Goal: Information Seeking & Learning: Learn about a topic

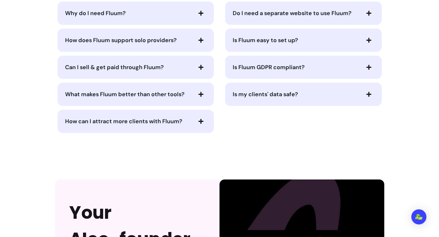
scroll to position [1623, 0]
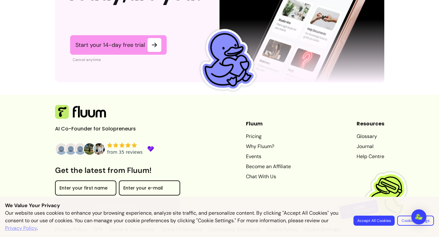
click at [373, 133] on link "Glossary" at bounding box center [371, 137] width 28 height 8
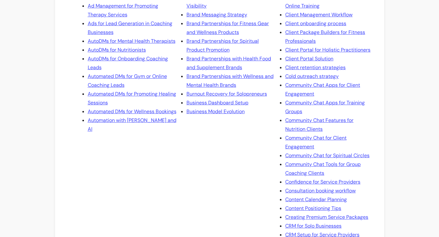
scroll to position [104, 0]
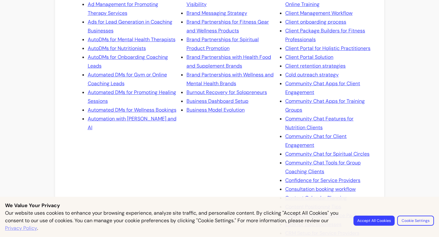
click at [112, 88] on link "Automated DMs for Gym or Online Coaching Leads" at bounding box center [132, 80] width 89 height 18
